Goal: Book appointment/travel/reservation

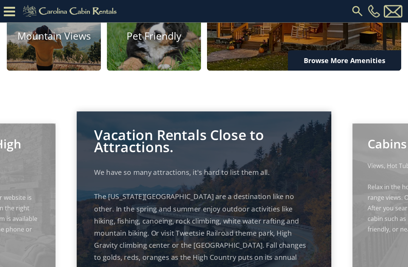
scroll to position [523, 0]
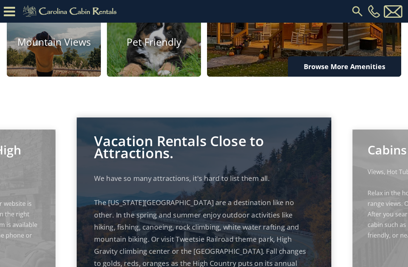
click at [13, 14] on icon at bounding box center [9, 11] width 11 height 13
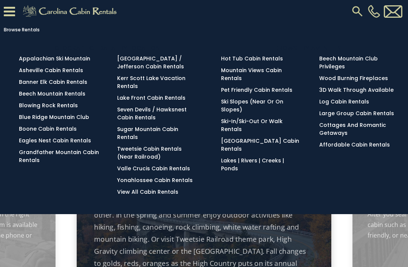
click at [121, 196] on link "View All Cabin Rentals" at bounding box center [147, 192] width 61 height 8
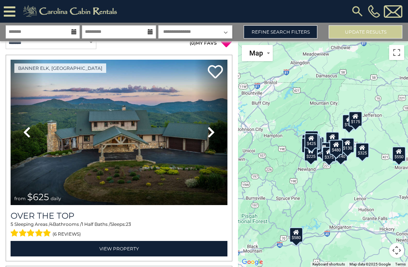
scroll to position [11, 0]
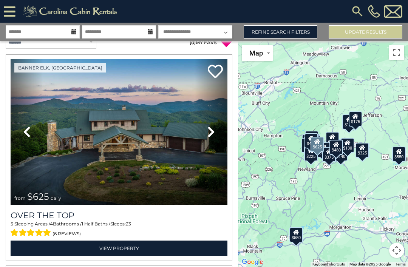
click at [29, 131] on icon at bounding box center [27, 132] width 8 height 12
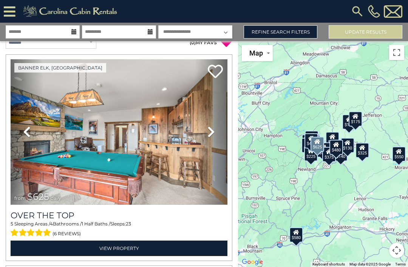
click at [25, 131] on icon at bounding box center [27, 132] width 8 height 12
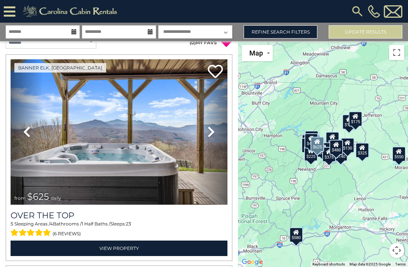
click at [28, 133] on icon at bounding box center [27, 132] width 8 height 12
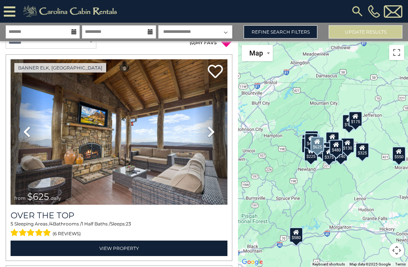
click at [28, 134] on icon at bounding box center [27, 132] width 8 height 12
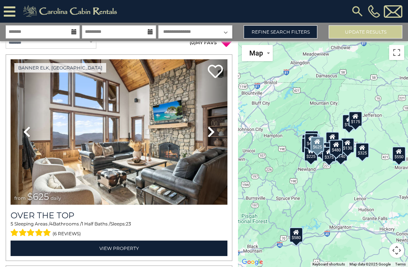
click at [30, 137] on icon at bounding box center [27, 132] width 8 height 12
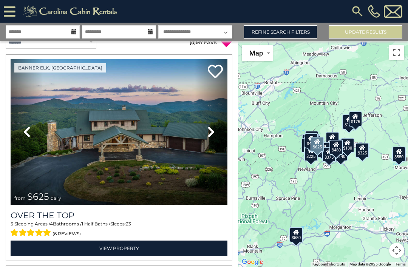
click at [26, 133] on icon at bounding box center [27, 132] width 8 height 12
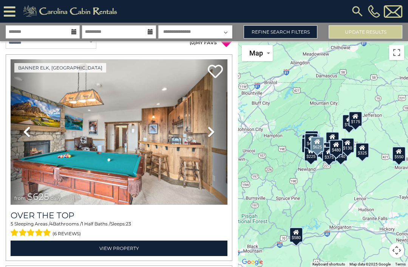
click at [29, 133] on icon at bounding box center [27, 132] width 8 height 12
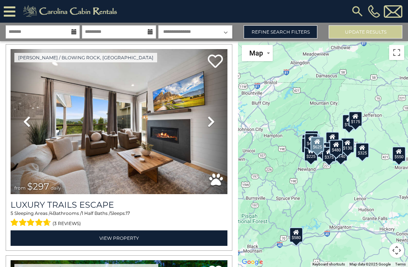
scroll to position [234, 0]
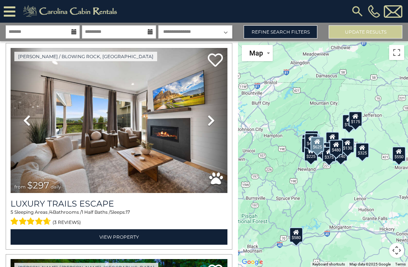
click at [32, 121] on link "Previous" at bounding box center [27, 120] width 32 height 145
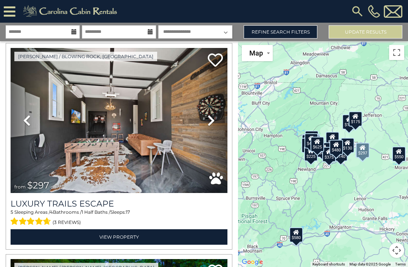
click at [31, 123] on link "Previous" at bounding box center [27, 120] width 32 height 145
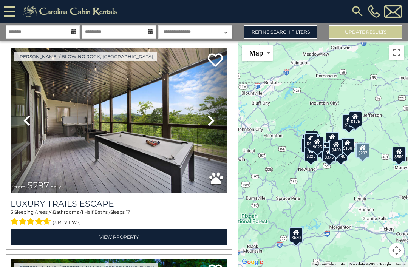
click at [31, 122] on icon at bounding box center [27, 120] width 8 height 12
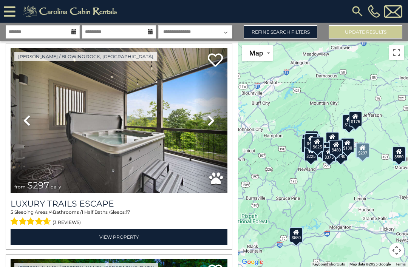
click at [25, 120] on icon at bounding box center [27, 120] width 8 height 12
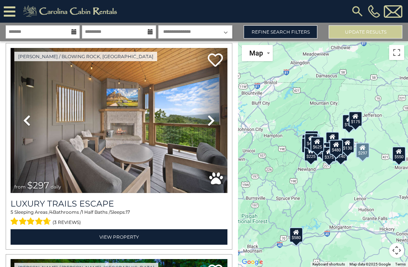
click at [26, 119] on icon at bounding box center [27, 120] width 8 height 12
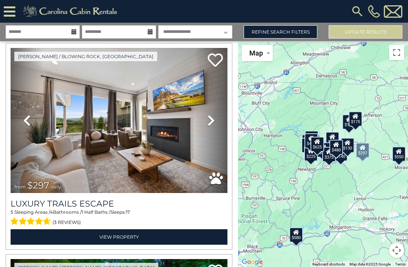
click at [25, 120] on icon at bounding box center [27, 120] width 8 height 12
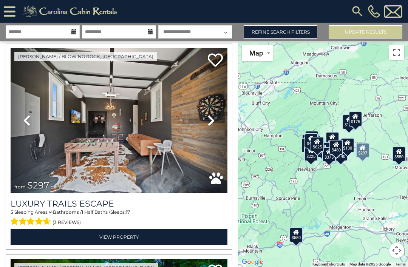
click at [23, 121] on link "Previous" at bounding box center [27, 120] width 32 height 145
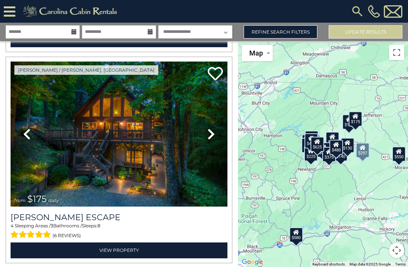
scroll to position [432, 0]
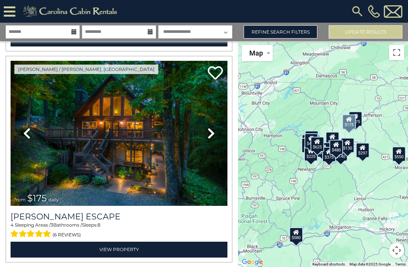
click at [27, 131] on icon at bounding box center [27, 133] width 8 height 12
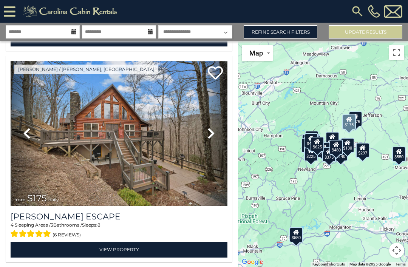
click at [25, 128] on icon at bounding box center [27, 133] width 8 height 12
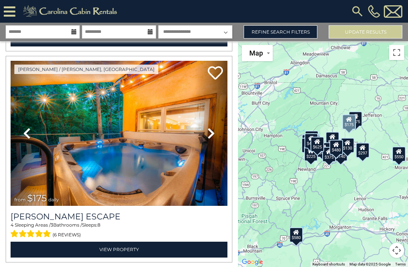
click at [27, 133] on icon at bounding box center [27, 133] width 8 height 12
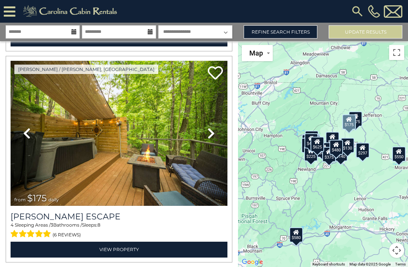
click at [26, 133] on icon at bounding box center [27, 133] width 8 height 12
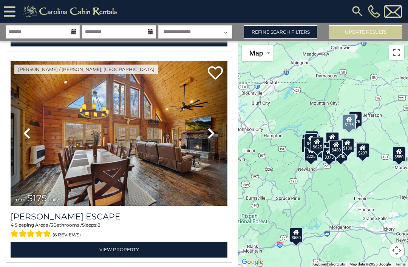
click at [27, 133] on icon at bounding box center [27, 133] width 8 height 12
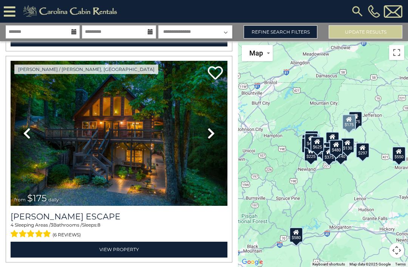
click at [29, 132] on icon at bounding box center [27, 133] width 8 height 12
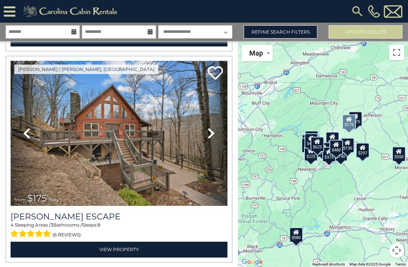
click at [28, 135] on icon at bounding box center [27, 133] width 8 height 12
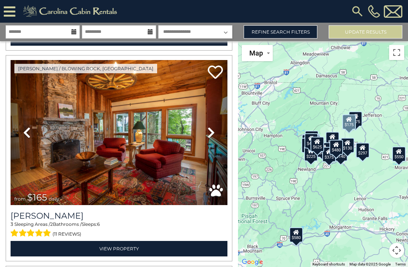
scroll to position [644, 0]
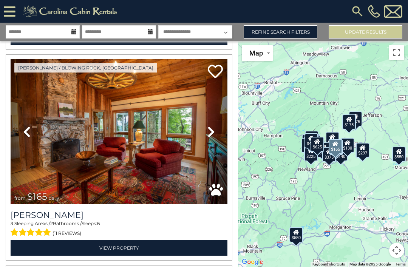
click at [29, 131] on icon at bounding box center [27, 132] width 8 height 12
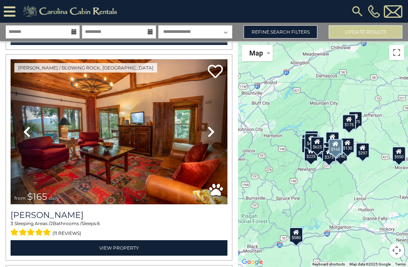
click at [28, 134] on icon at bounding box center [27, 132] width 8 height 12
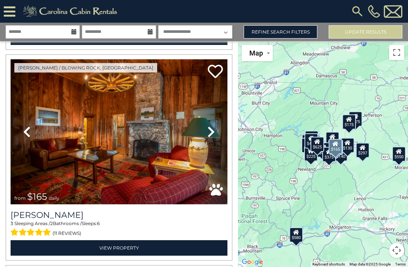
click at [29, 132] on icon at bounding box center [27, 132] width 8 height 12
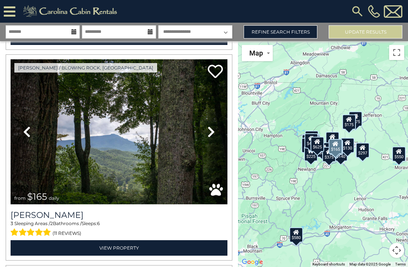
click at [28, 133] on icon at bounding box center [27, 132] width 8 height 12
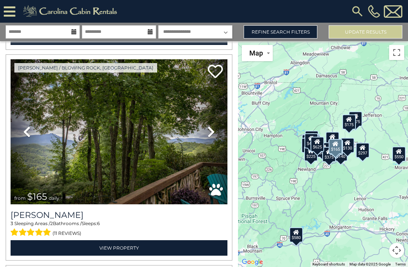
click at [31, 132] on link "Previous" at bounding box center [27, 131] width 32 height 145
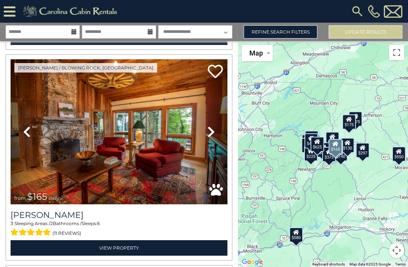
click at [28, 134] on icon at bounding box center [27, 132] width 8 height 12
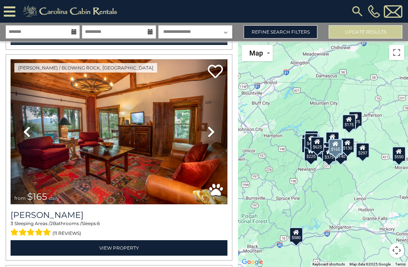
click at [28, 134] on icon at bounding box center [27, 132] width 8 height 12
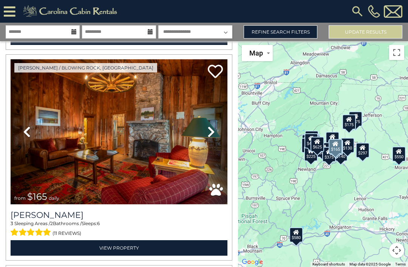
click at [31, 136] on icon at bounding box center [27, 132] width 8 height 12
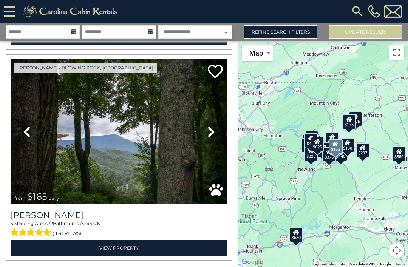
click at [31, 130] on icon at bounding box center [27, 132] width 8 height 12
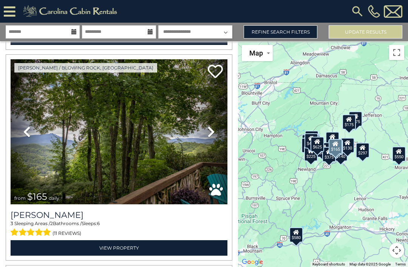
click at [29, 135] on icon at bounding box center [27, 132] width 8 height 12
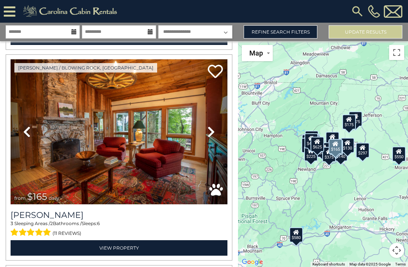
click at [29, 131] on icon at bounding box center [27, 132] width 8 height 12
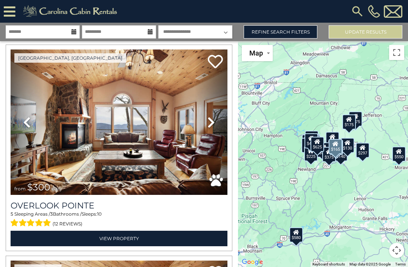
scroll to position [867, 0]
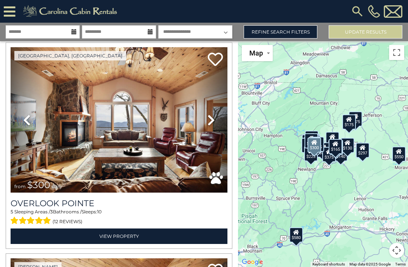
click at [26, 117] on icon at bounding box center [27, 120] width 8 height 12
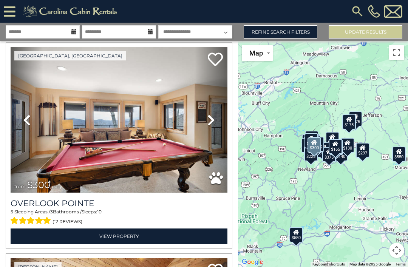
click at [28, 121] on icon at bounding box center [27, 120] width 8 height 12
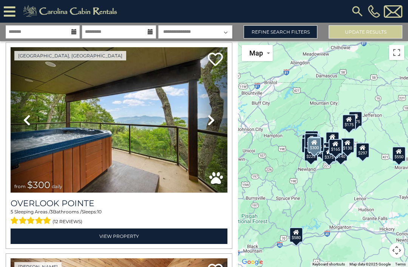
click at [28, 120] on icon at bounding box center [27, 120] width 8 height 12
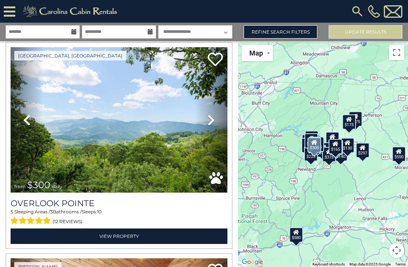
click at [27, 122] on icon at bounding box center [27, 120] width 8 height 12
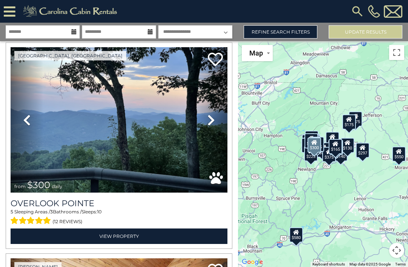
click at [26, 123] on icon at bounding box center [27, 120] width 8 height 12
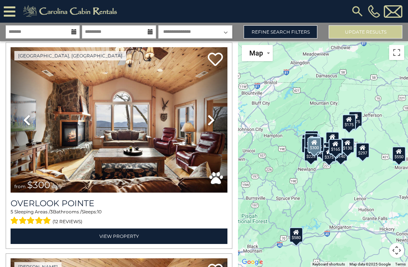
click at [27, 123] on icon at bounding box center [27, 120] width 8 height 12
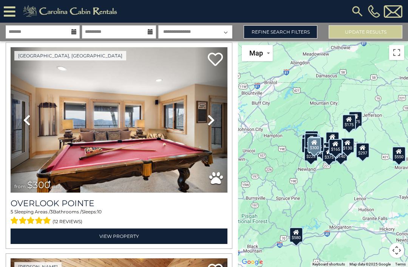
click at [32, 122] on link "Previous" at bounding box center [27, 119] width 32 height 145
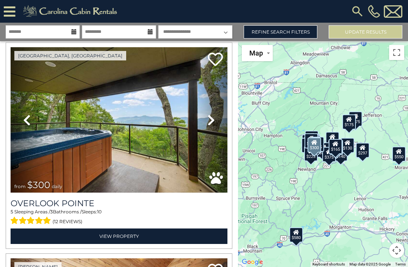
click at [26, 125] on icon at bounding box center [27, 120] width 8 height 12
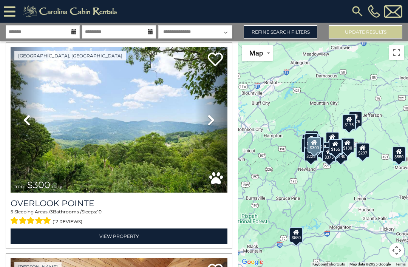
click at [210, 120] on icon at bounding box center [211, 120] width 8 height 12
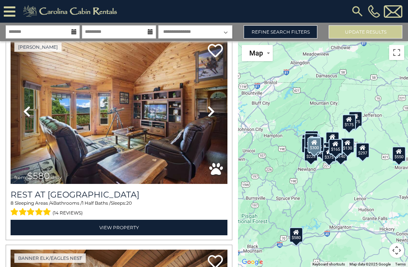
scroll to position [1088, 0]
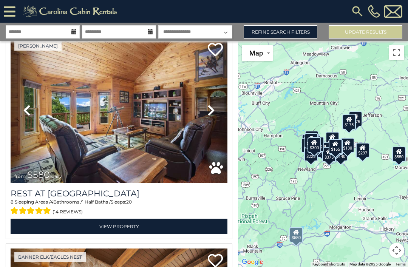
click at [31, 111] on icon at bounding box center [27, 110] width 8 height 12
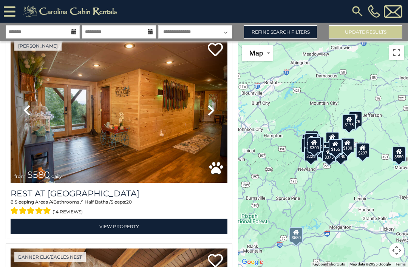
click at [28, 111] on icon at bounding box center [27, 110] width 8 height 12
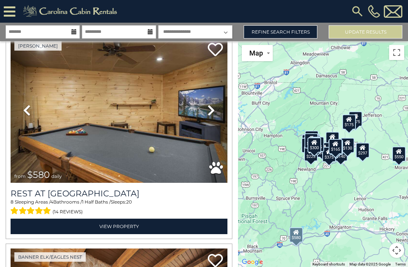
click at [30, 115] on icon at bounding box center [27, 110] width 8 height 12
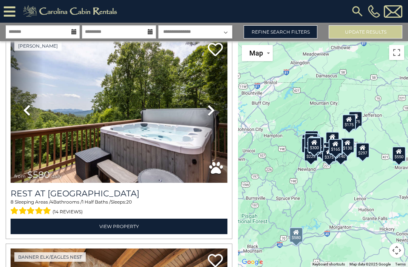
click at [29, 113] on icon at bounding box center [27, 110] width 8 height 12
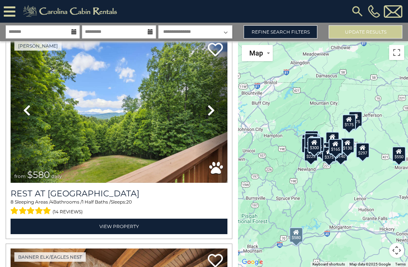
click at [30, 114] on icon at bounding box center [27, 110] width 8 height 12
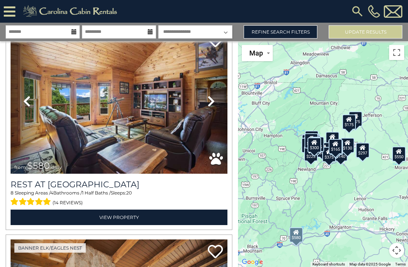
scroll to position [1098, 0]
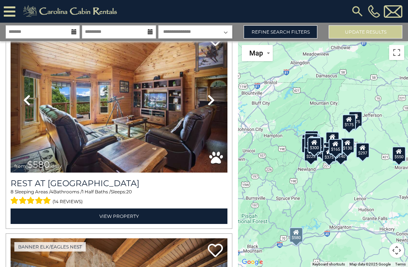
click at [31, 105] on icon at bounding box center [27, 100] width 8 height 12
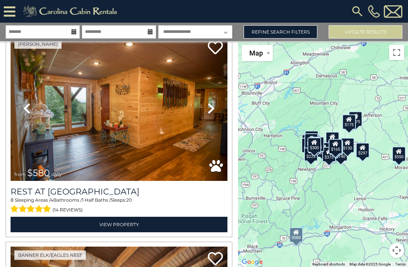
scroll to position [1088, 0]
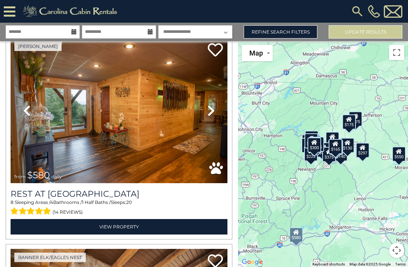
click at [30, 115] on icon at bounding box center [27, 111] width 8 height 12
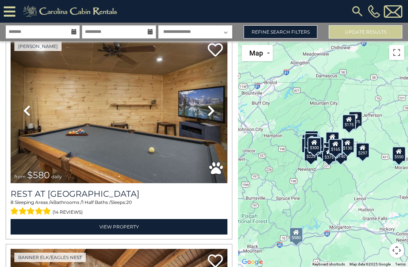
click at [30, 110] on icon at bounding box center [27, 111] width 8 height 12
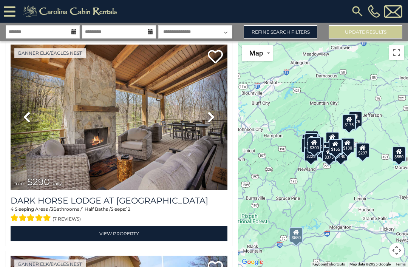
scroll to position [1292, 0]
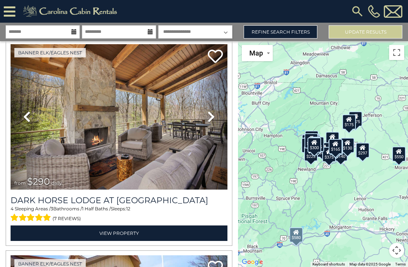
click at [34, 117] on link "Previous" at bounding box center [27, 116] width 32 height 145
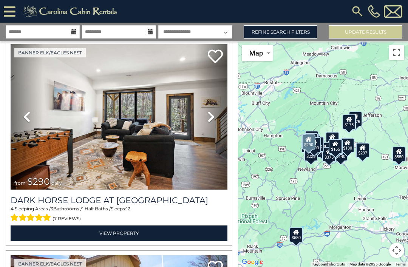
click at [33, 125] on link "Previous" at bounding box center [27, 116] width 32 height 145
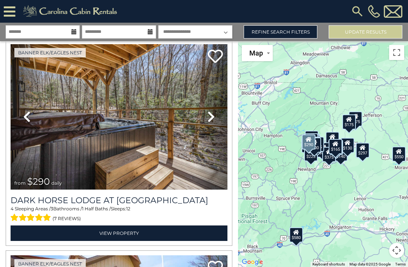
click at [34, 123] on link "Previous" at bounding box center [27, 116] width 32 height 145
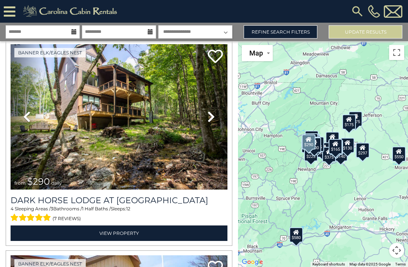
click at [34, 121] on link "Previous" at bounding box center [27, 116] width 32 height 145
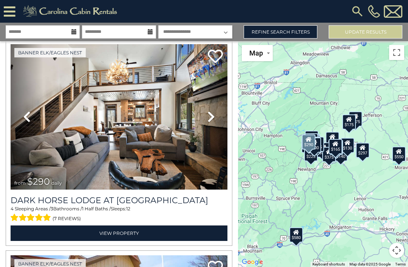
click at [30, 120] on icon at bounding box center [27, 117] width 8 height 12
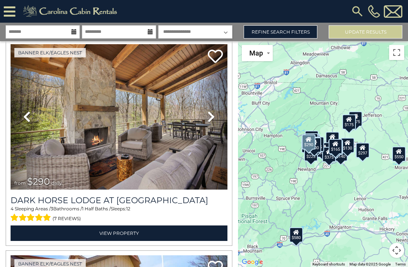
click at [34, 119] on link "Previous" at bounding box center [27, 116] width 32 height 145
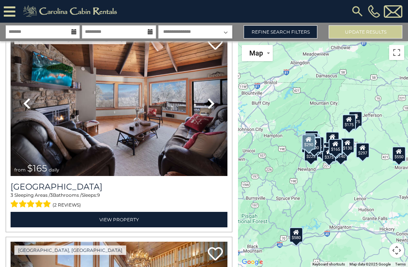
scroll to position [5098, 0]
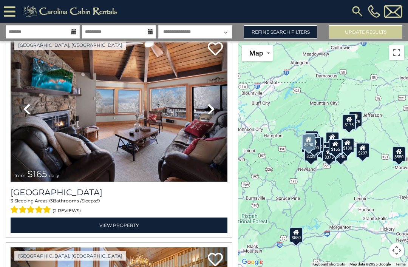
click at [29, 108] on icon at bounding box center [27, 109] width 8 height 12
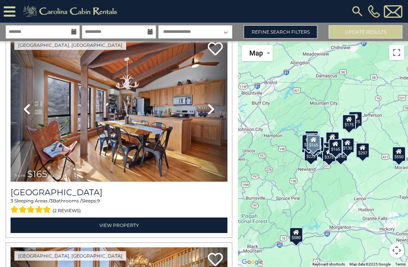
click at [30, 110] on icon at bounding box center [27, 109] width 8 height 12
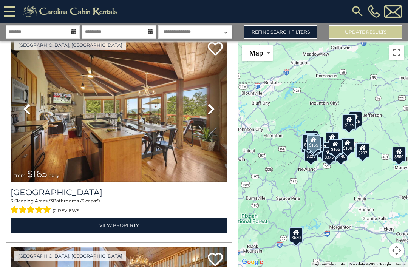
click at [29, 114] on icon at bounding box center [27, 109] width 8 height 12
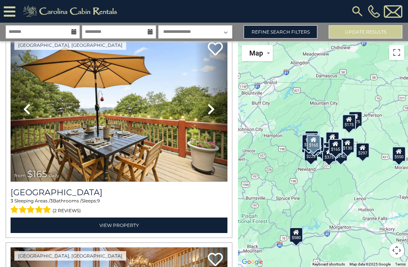
click at [29, 114] on icon at bounding box center [27, 109] width 8 height 12
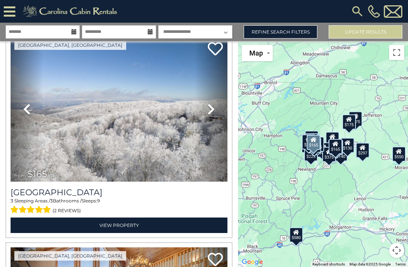
click at [27, 111] on icon at bounding box center [27, 109] width 8 height 12
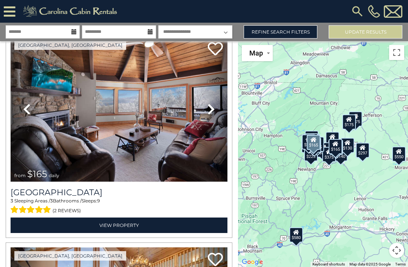
click at [28, 108] on icon at bounding box center [27, 109] width 8 height 12
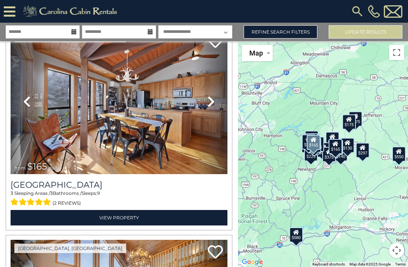
scroll to position [5106, 0]
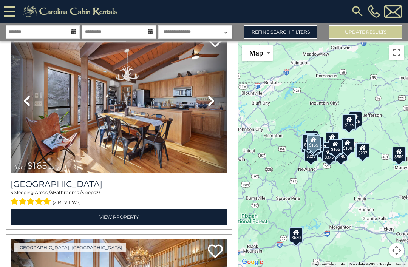
click at [27, 102] on icon at bounding box center [27, 101] width 8 height 12
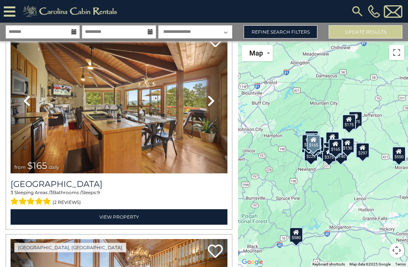
click at [29, 100] on icon at bounding box center [27, 101] width 8 height 12
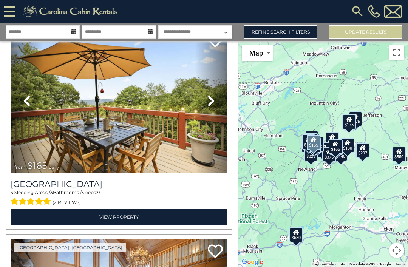
click at [31, 106] on link "Previous" at bounding box center [27, 100] width 32 height 145
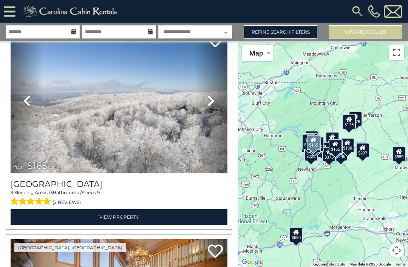
click at [28, 99] on icon at bounding box center [27, 101] width 8 height 12
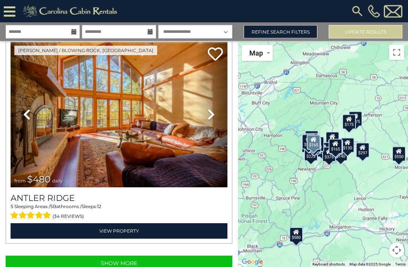
scroll to position [25, 0]
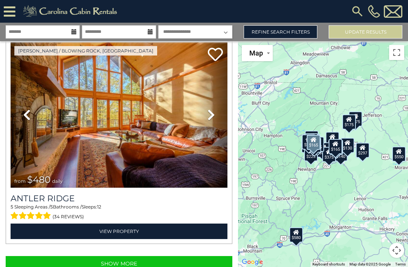
click at [94, 256] on button "Show More" at bounding box center [119, 263] width 227 height 15
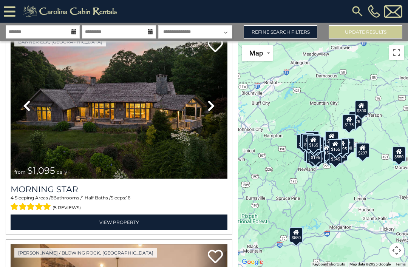
scroll to position [7422, 0]
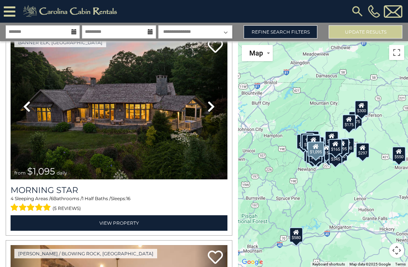
click at [211, 100] on icon at bounding box center [211, 106] width 8 height 12
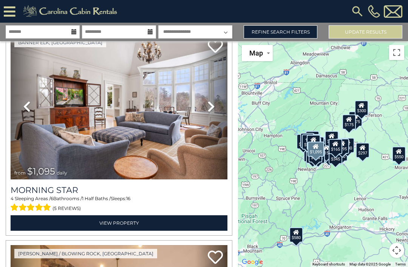
click at [214, 100] on icon at bounding box center [211, 106] width 8 height 12
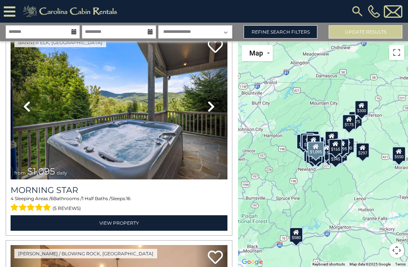
click at [214, 100] on icon at bounding box center [211, 106] width 8 height 12
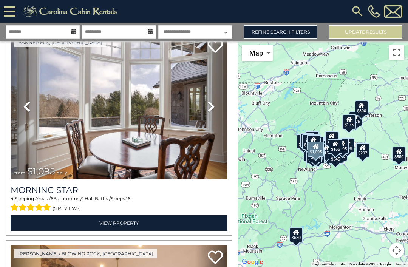
click at [211, 100] on icon at bounding box center [211, 106] width 8 height 12
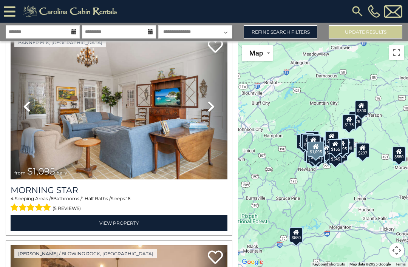
click at [209, 100] on icon at bounding box center [211, 106] width 8 height 12
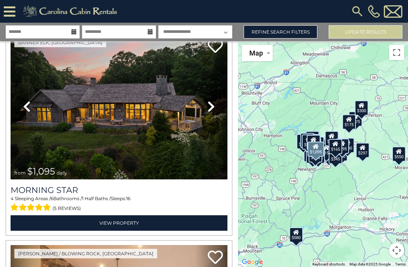
click at [212, 100] on icon at bounding box center [211, 106] width 8 height 12
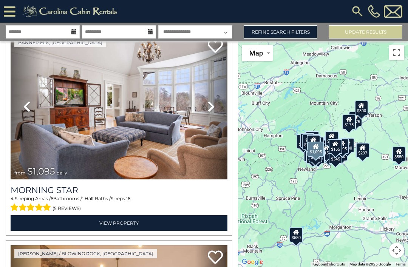
click at [210, 100] on icon at bounding box center [211, 106] width 8 height 12
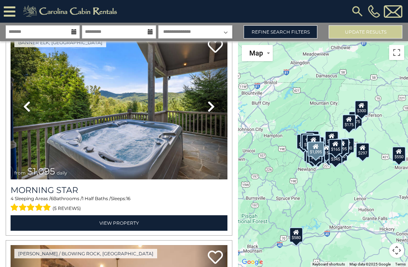
click at [211, 100] on icon at bounding box center [211, 106] width 8 height 12
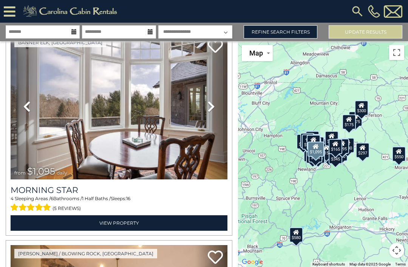
click at [214, 100] on icon at bounding box center [211, 106] width 8 height 12
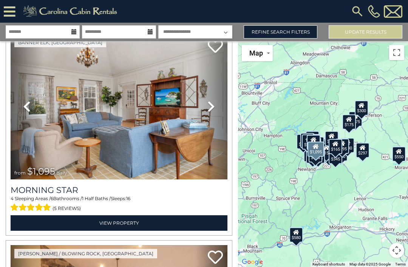
click at [213, 100] on icon at bounding box center [211, 106] width 8 height 12
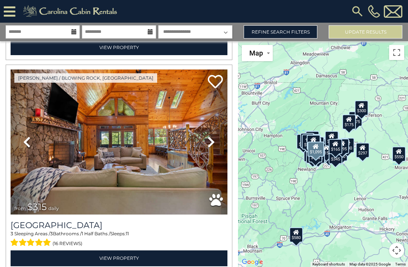
scroll to position [8020, 0]
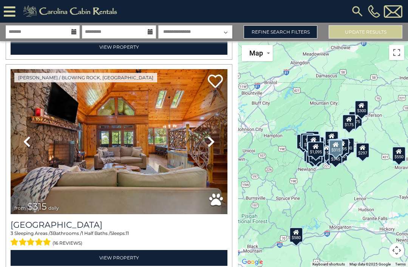
click at [208, 136] on icon at bounding box center [211, 142] width 8 height 12
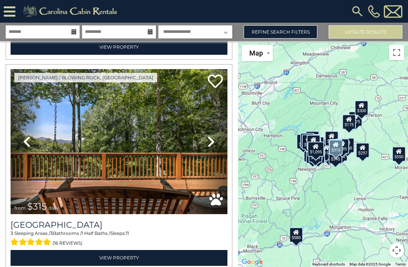
click at [210, 136] on icon at bounding box center [211, 142] width 8 height 12
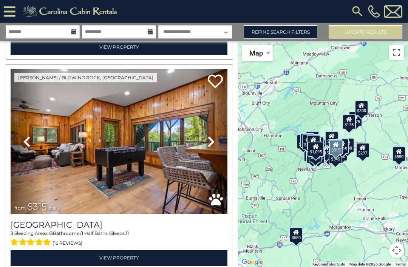
click at [210, 136] on icon at bounding box center [211, 142] width 8 height 12
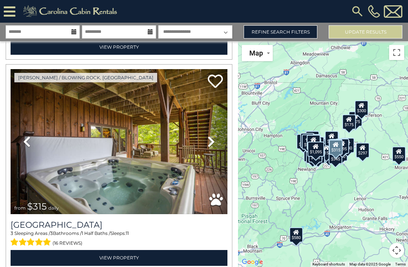
click at [210, 136] on icon at bounding box center [211, 142] width 8 height 12
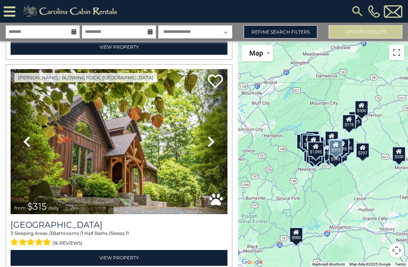
click at [209, 136] on icon at bounding box center [211, 142] width 8 height 12
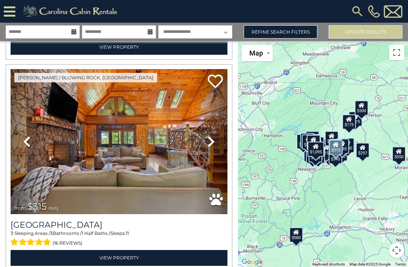
click at [209, 136] on icon at bounding box center [211, 142] width 8 height 12
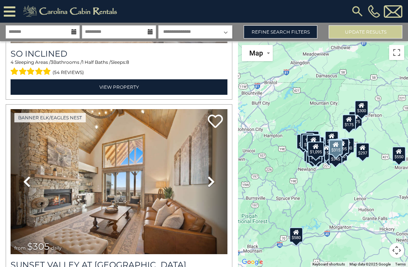
scroll to position [12411, 0]
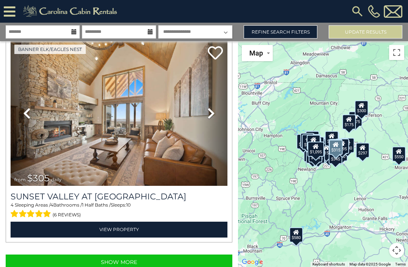
click at [185, 254] on button "Show More" at bounding box center [119, 261] width 227 height 15
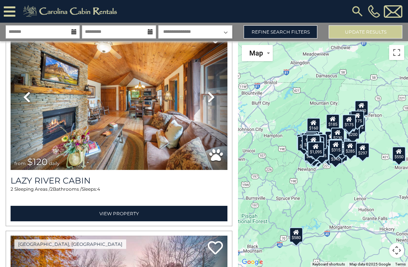
scroll to position [13547, 0]
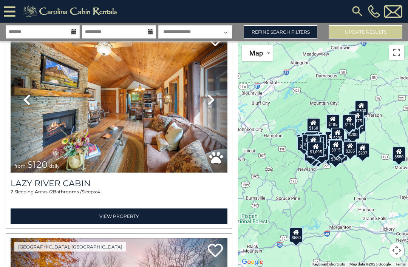
click at [209, 94] on icon at bounding box center [211, 100] width 8 height 12
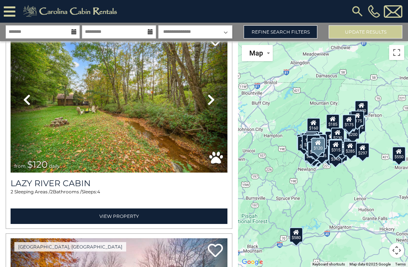
click at [211, 94] on icon at bounding box center [211, 100] width 8 height 12
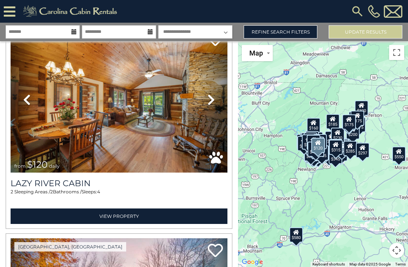
click at [23, 69] on link "Previous" at bounding box center [27, 99] width 32 height 145
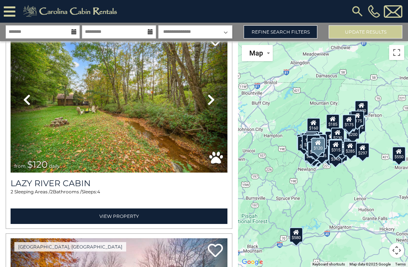
click at [214, 94] on icon at bounding box center [211, 100] width 8 height 12
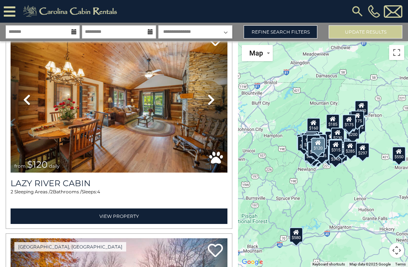
click at [213, 94] on icon at bounding box center [211, 100] width 8 height 12
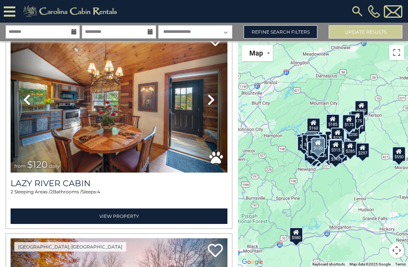
click at [216, 76] on link "Next" at bounding box center [211, 99] width 32 height 145
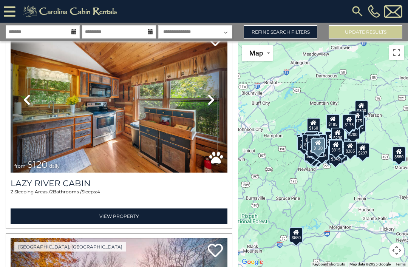
click at [217, 79] on link "Next" at bounding box center [211, 99] width 32 height 145
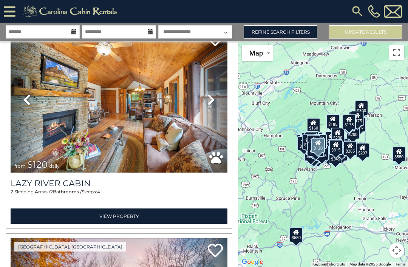
click at [210, 94] on icon at bounding box center [211, 100] width 8 height 12
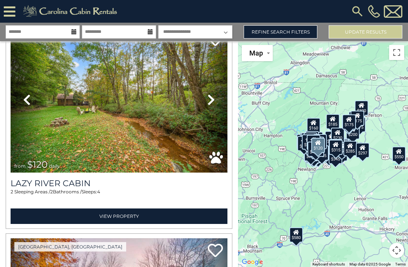
click at [210, 94] on icon at bounding box center [211, 100] width 8 height 12
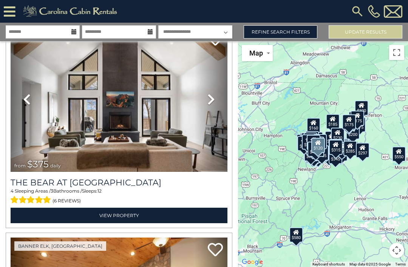
scroll to position [14182, 0]
